Goal: Find specific page/section: Find specific page/section

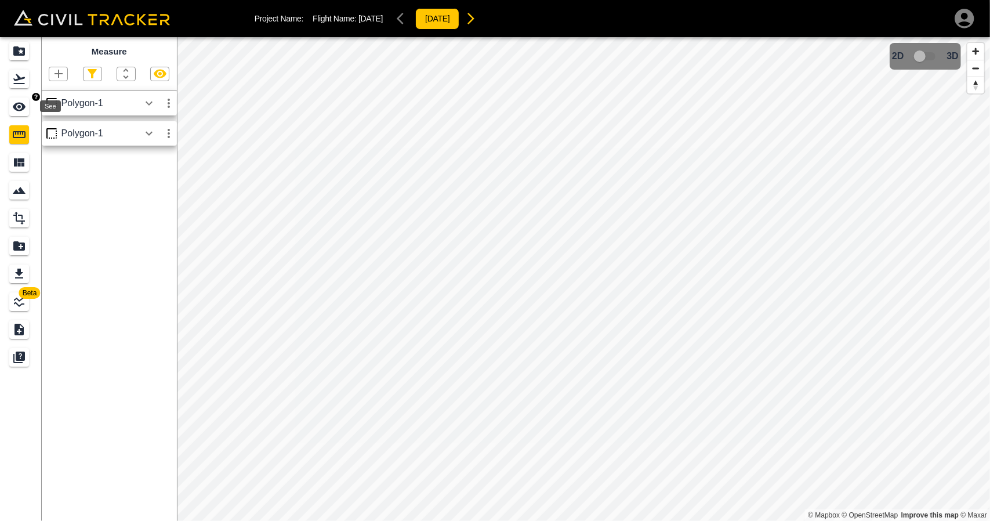
drag, startPoint x: 30, startPoint y: 103, endPoint x: 24, endPoint y: 79, distance: 24.3
click at [30, 103] on div "See" at bounding box center [20, 106] width 23 height 19
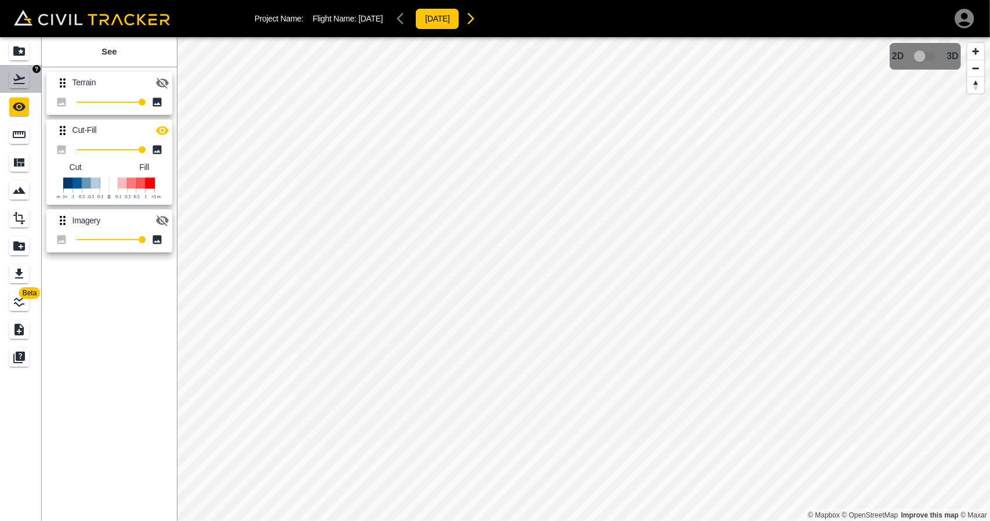
click at [23, 67] on link at bounding box center [21, 79] width 42 height 28
click at [23, 48] on icon "Projects" at bounding box center [19, 50] width 12 height 9
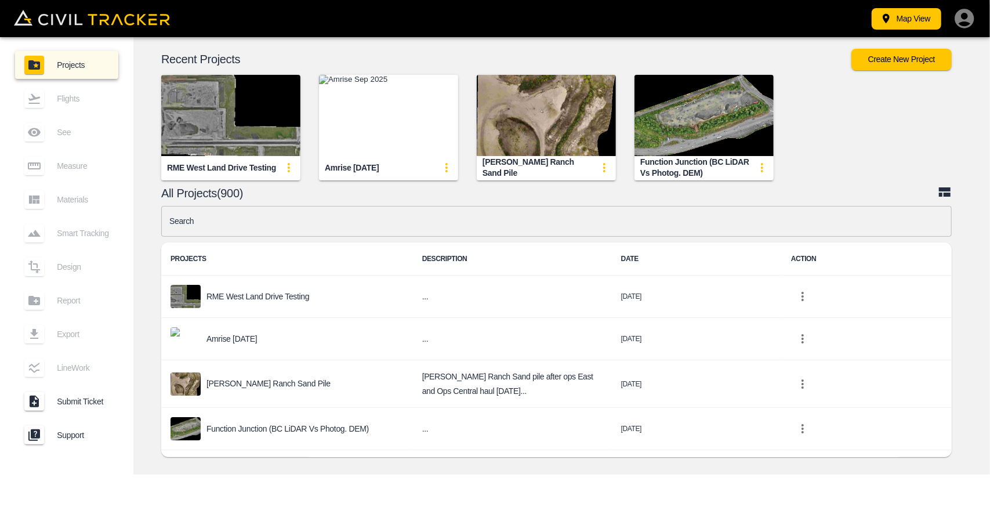
click at [405, 217] on input "text" at bounding box center [556, 221] width 790 height 31
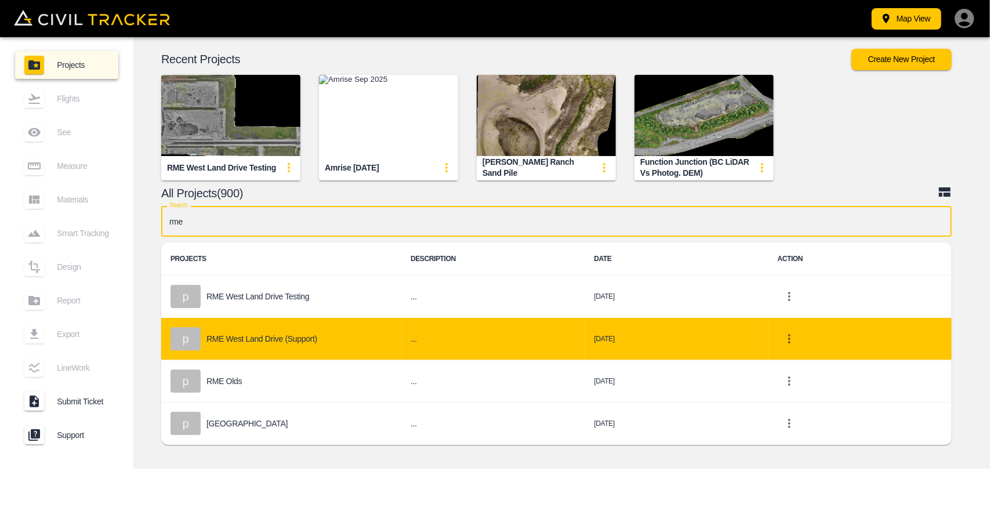
type input "rme"
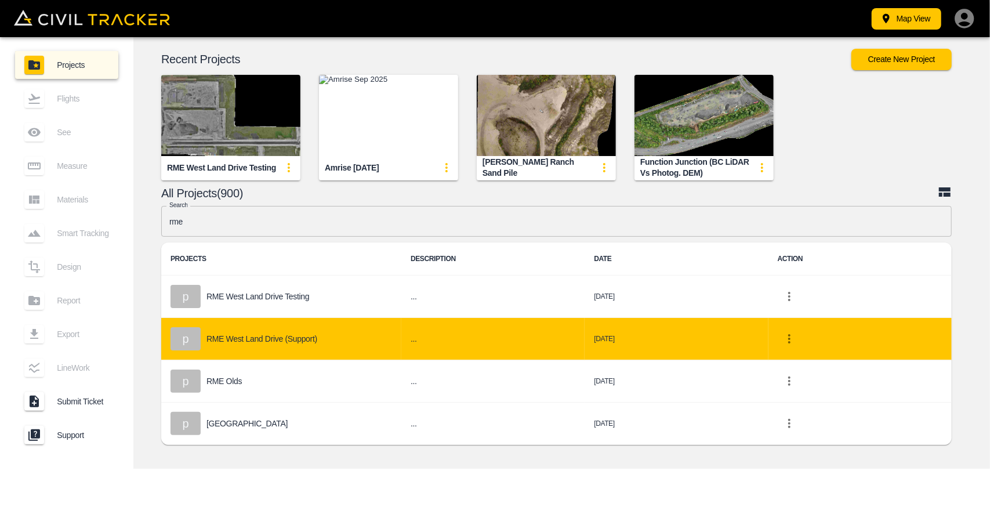
click at [321, 336] on div "p RME West Land Drive (Support)" at bounding box center [280, 338] width 221 height 23
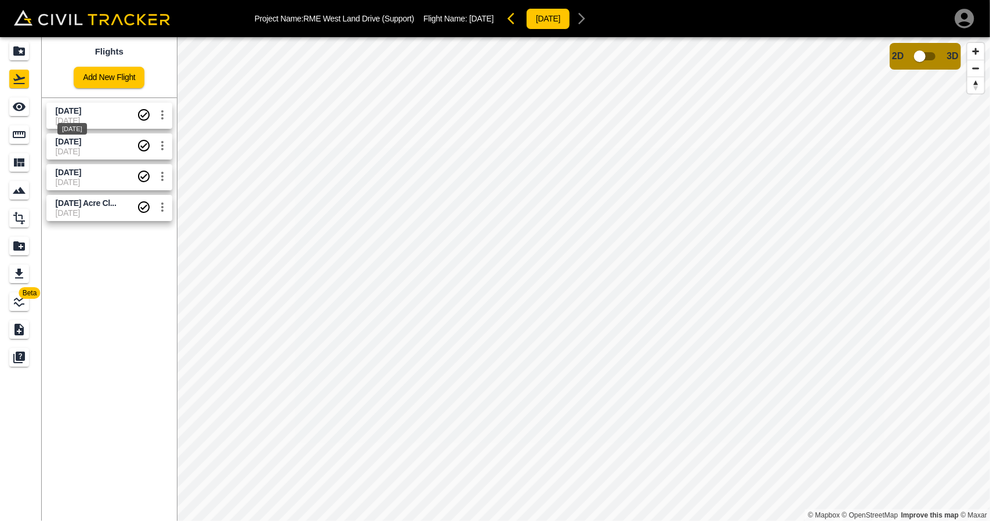
click at [57, 118] on div "[DATE]" at bounding box center [72, 125] width 32 height 21
click at [15, 117] on link at bounding box center [21, 107] width 42 height 28
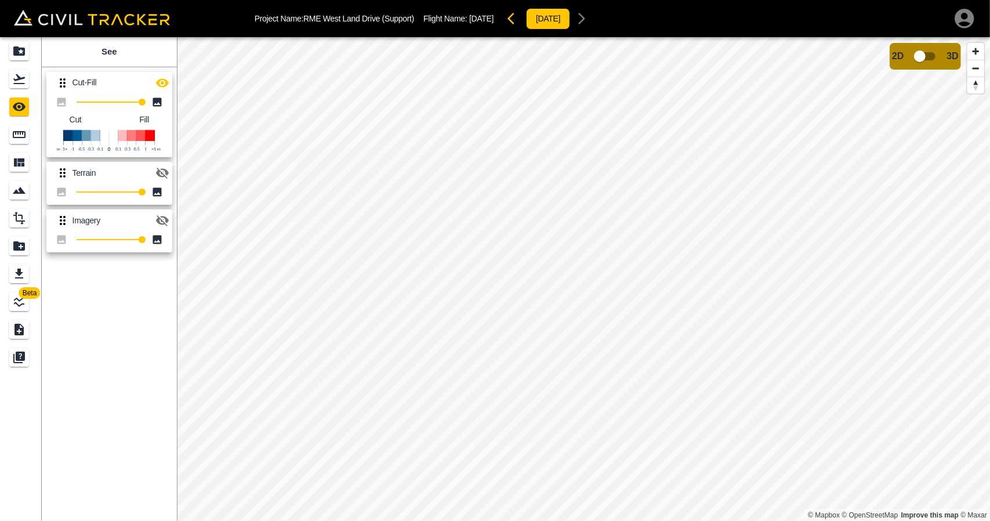
click at [163, 168] on icon "button" at bounding box center [162, 173] width 14 height 14
click at [159, 79] on icon "button" at bounding box center [162, 82] width 13 height 9
click at [32, 144] on link at bounding box center [21, 135] width 42 height 28
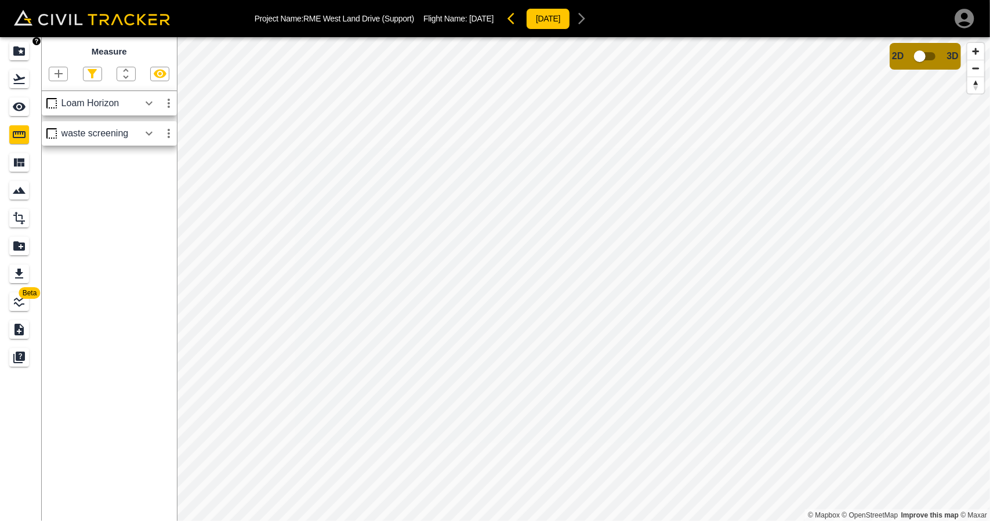
click at [19, 44] on icon "Projects" at bounding box center [19, 51] width 14 height 14
